Goal: Find specific page/section: Find specific page/section

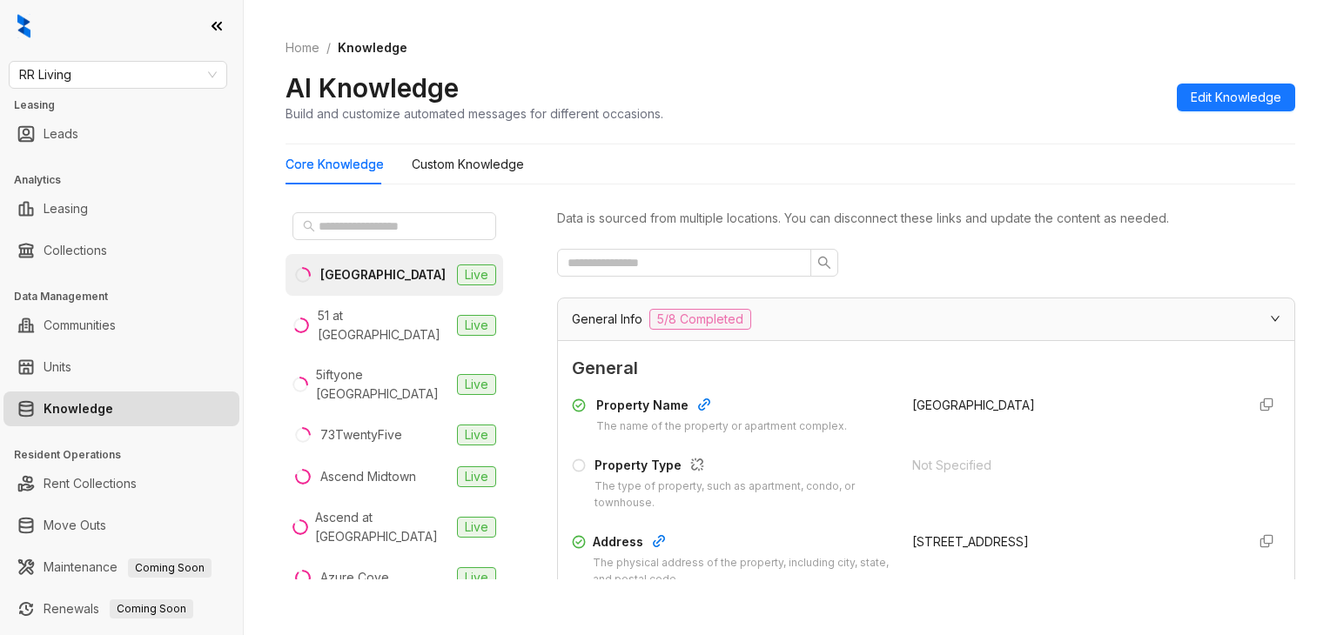
click at [94, 52] on div "RR Living Leasing Leads Analytics Leasing Collections Data Management Communiti…" at bounding box center [121, 317] width 243 height 635
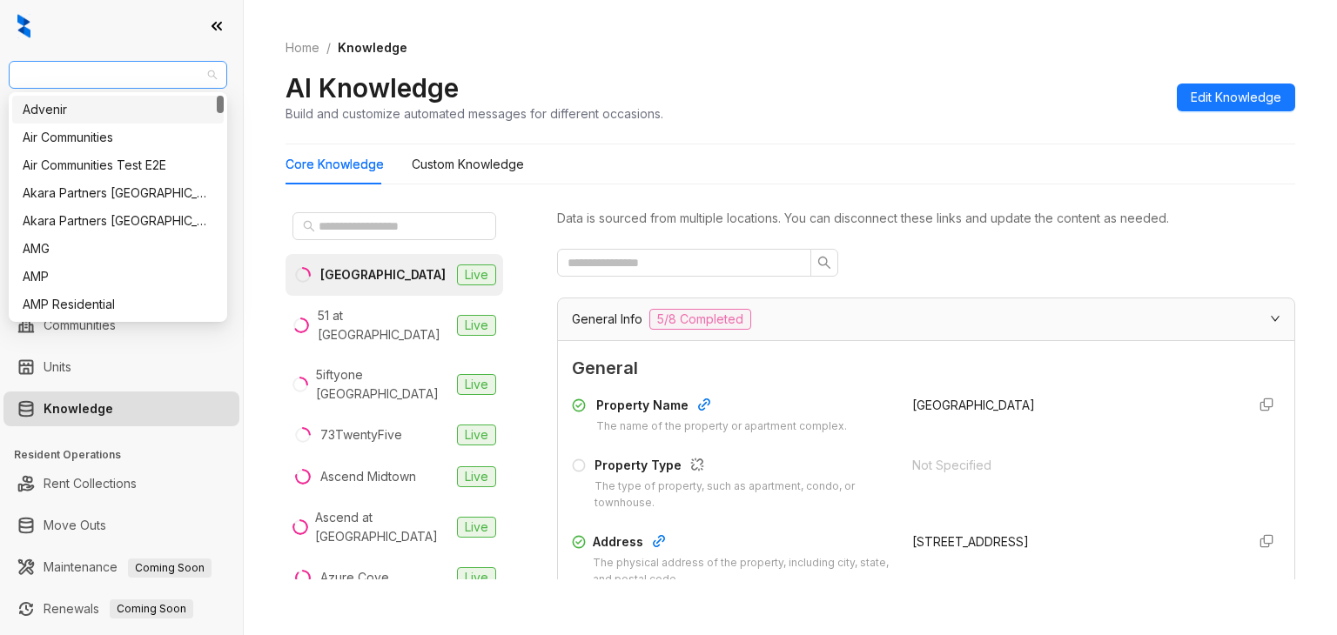
click at [66, 80] on span "RR Living" at bounding box center [118, 75] width 198 height 26
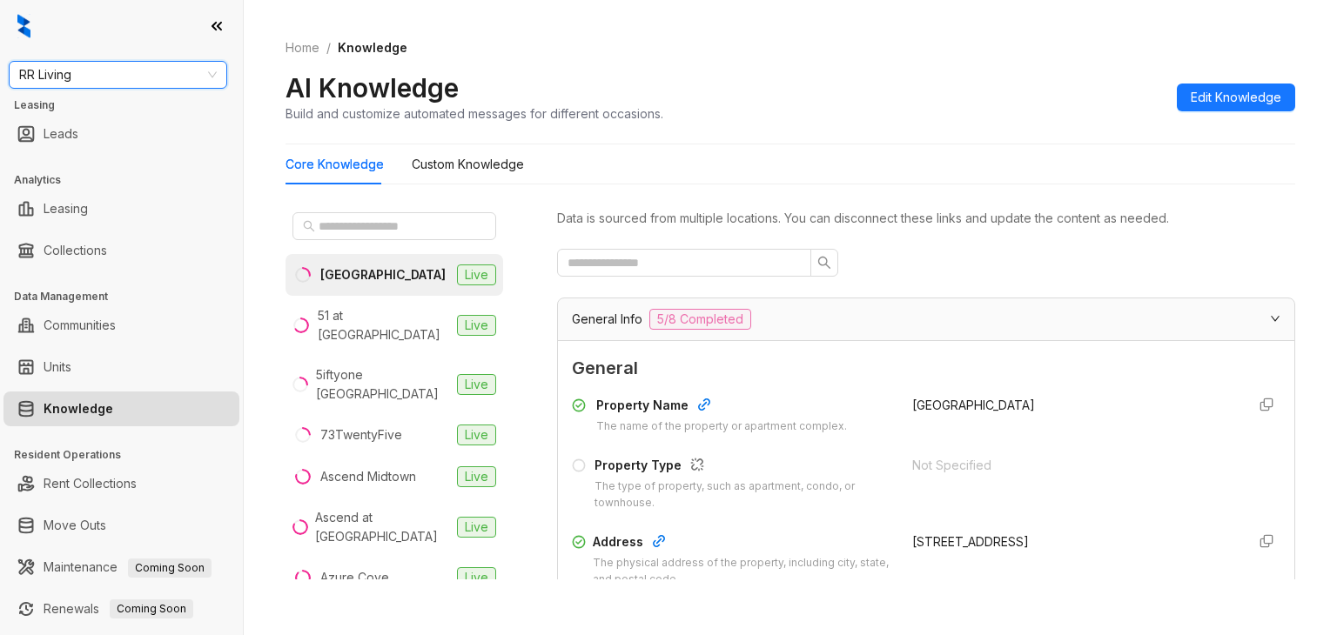
type input "*"
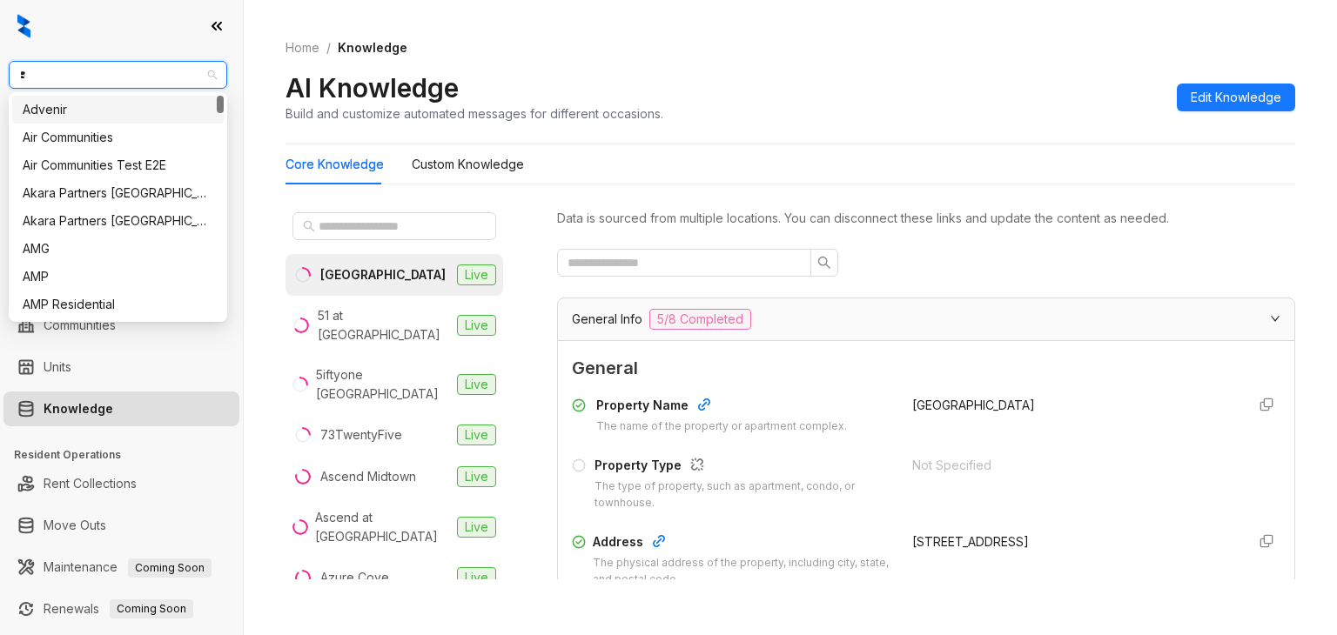
type input "**"
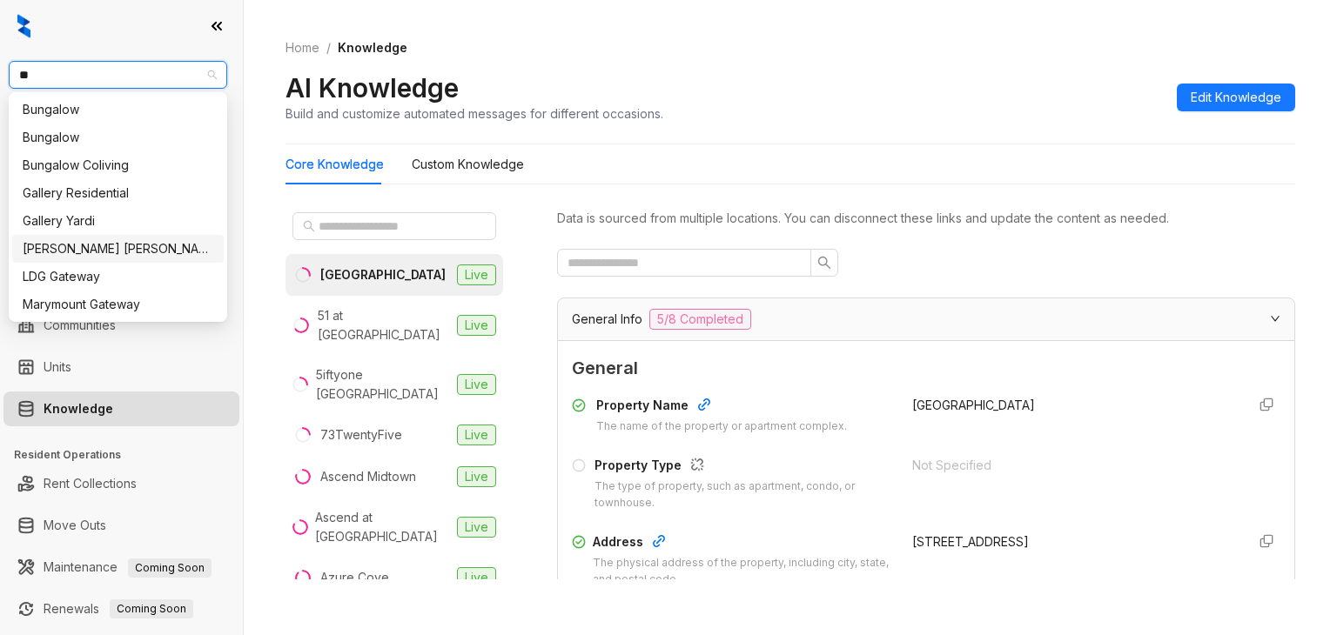
drag, startPoint x: 74, startPoint y: 246, endPoint x: 306, endPoint y: 23, distance: 322.5
click at [73, 246] on div "[PERSON_NAME] [PERSON_NAME]" at bounding box center [118, 248] width 191 height 19
